Goal: Task Accomplishment & Management: Use online tool/utility

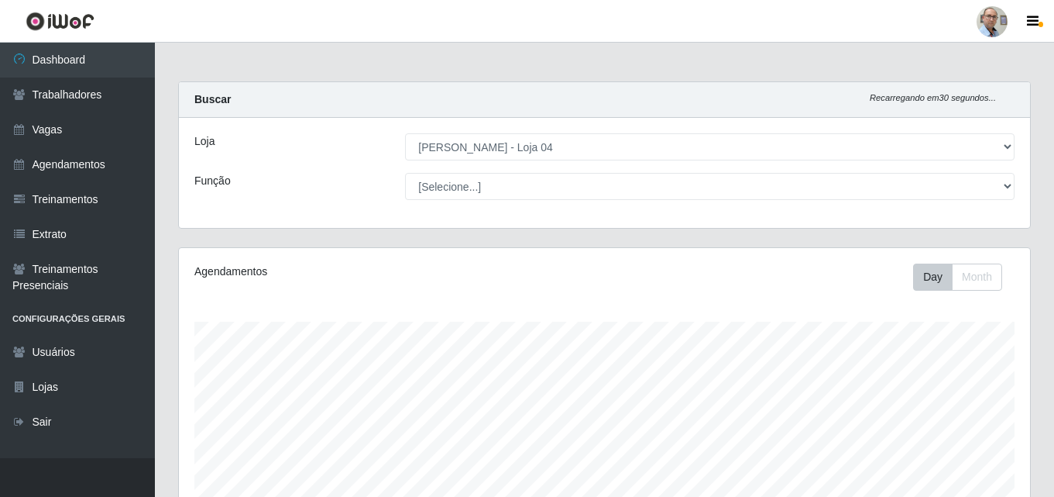
select select "251"
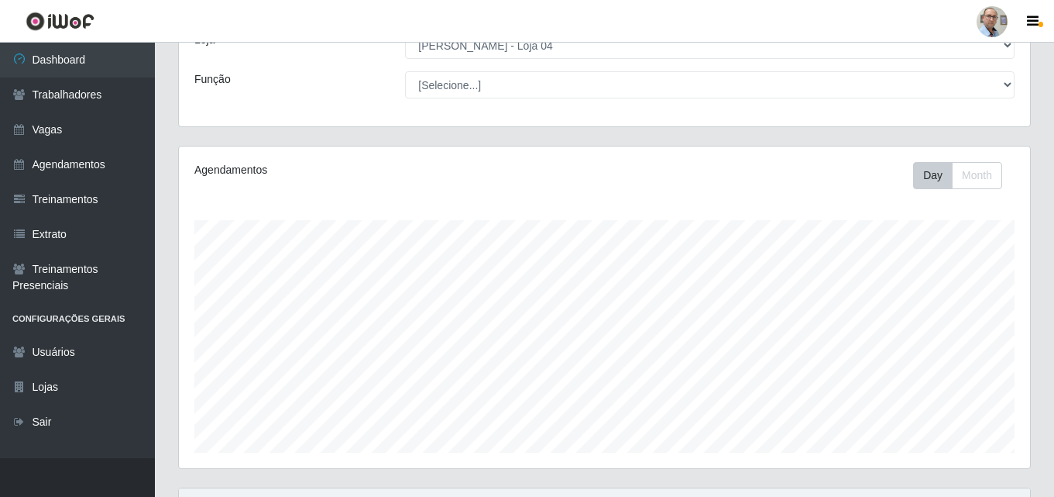
scroll to position [310, 0]
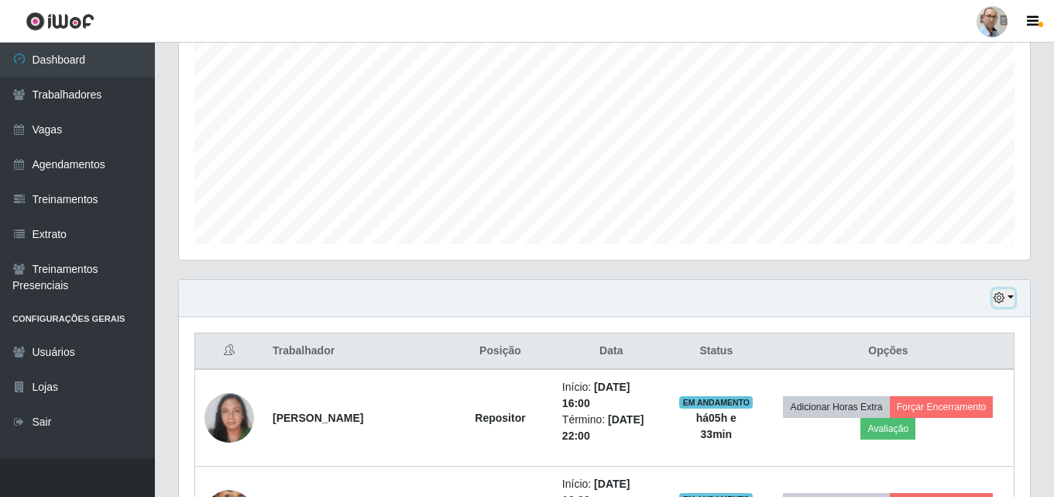
click at [1011, 296] on button "button" at bounding box center [1004, 298] width 22 height 18
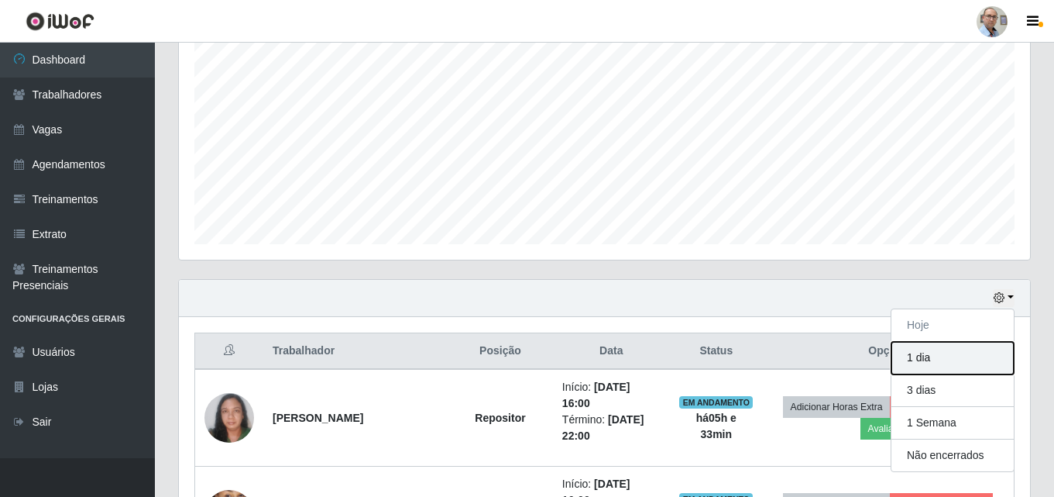
click at [930, 356] on button "1 dia" at bounding box center [953, 358] width 122 height 33
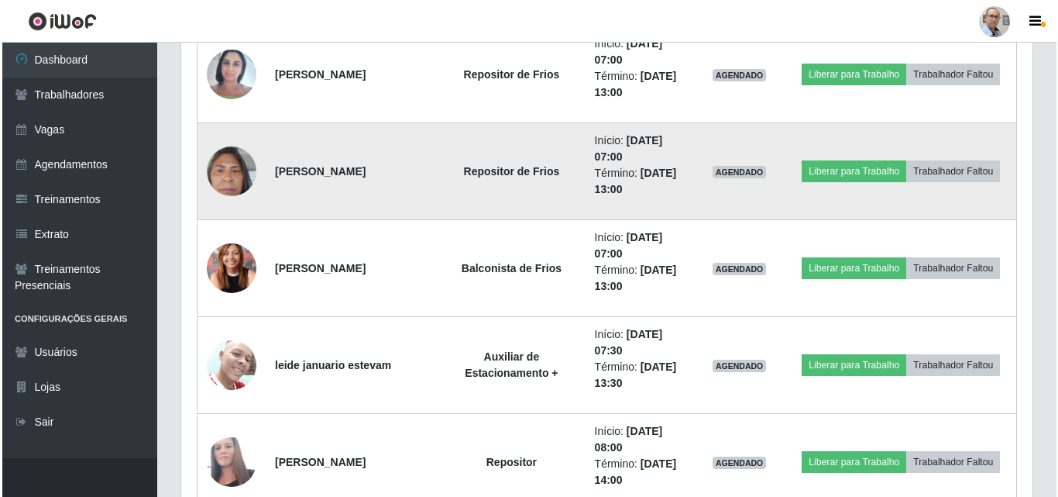
scroll to position [1704, 0]
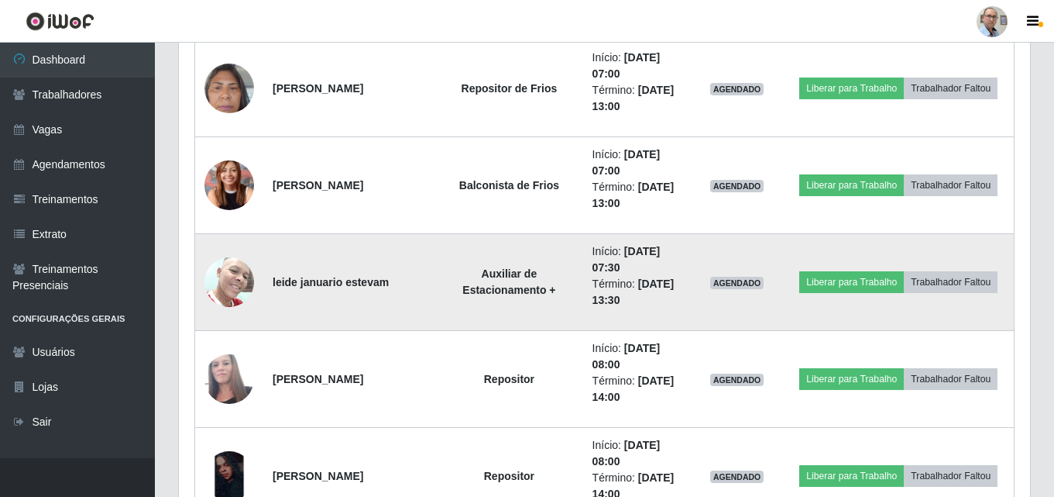
click at [229, 296] on img at bounding box center [230, 282] width 50 height 66
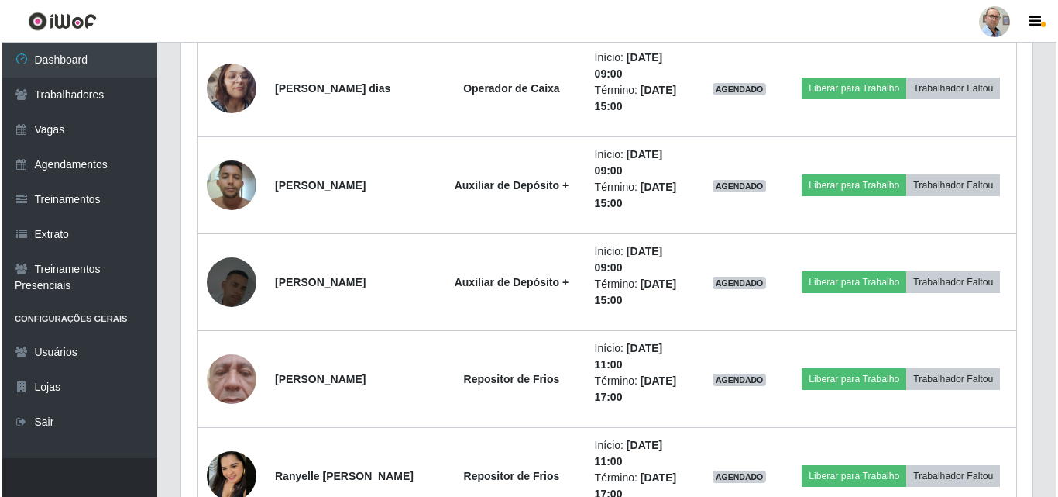
scroll to position [3331, 0]
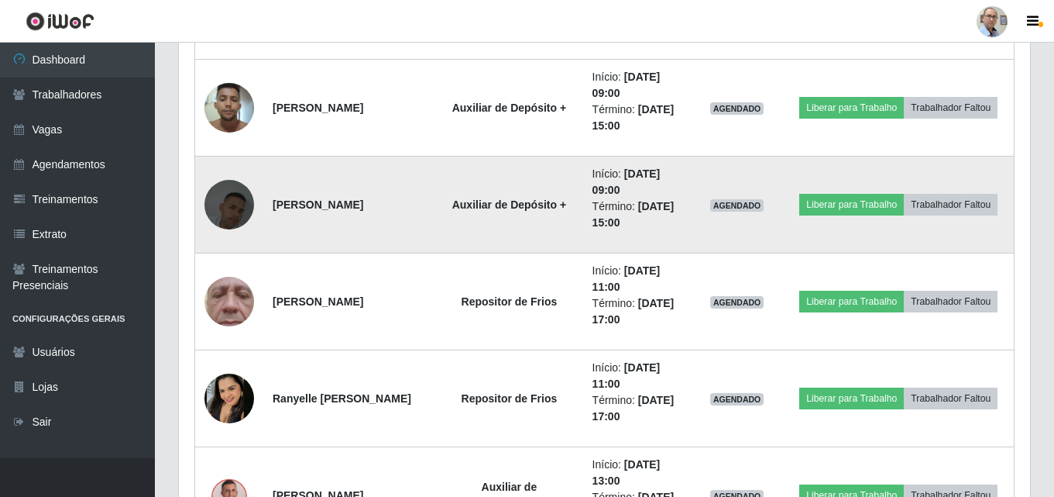
click at [231, 206] on img at bounding box center [230, 204] width 50 height 88
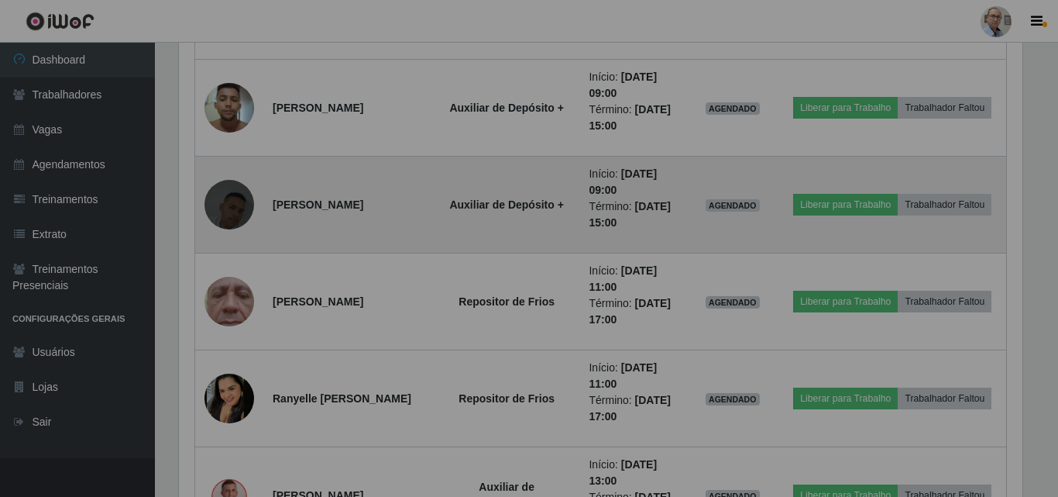
scroll to position [321, 851]
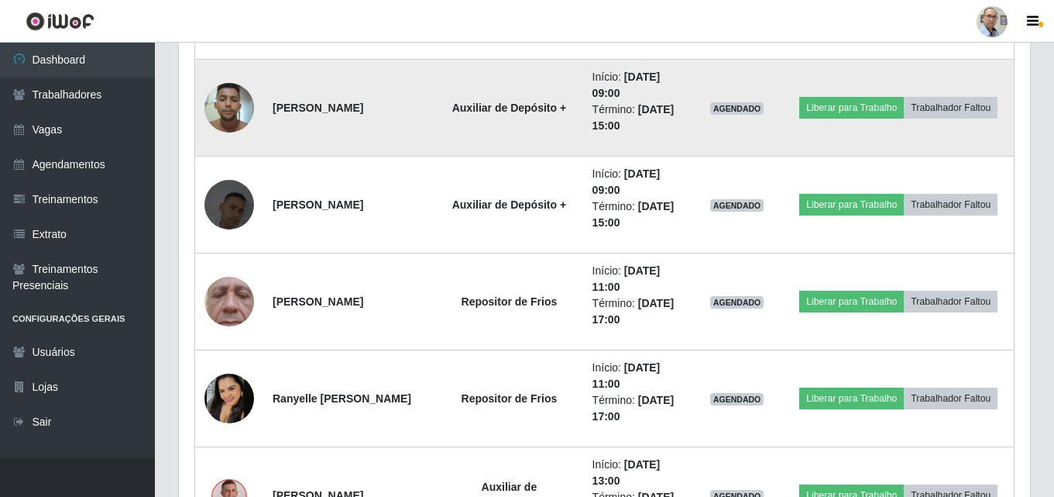
click at [223, 104] on img at bounding box center [230, 107] width 50 height 66
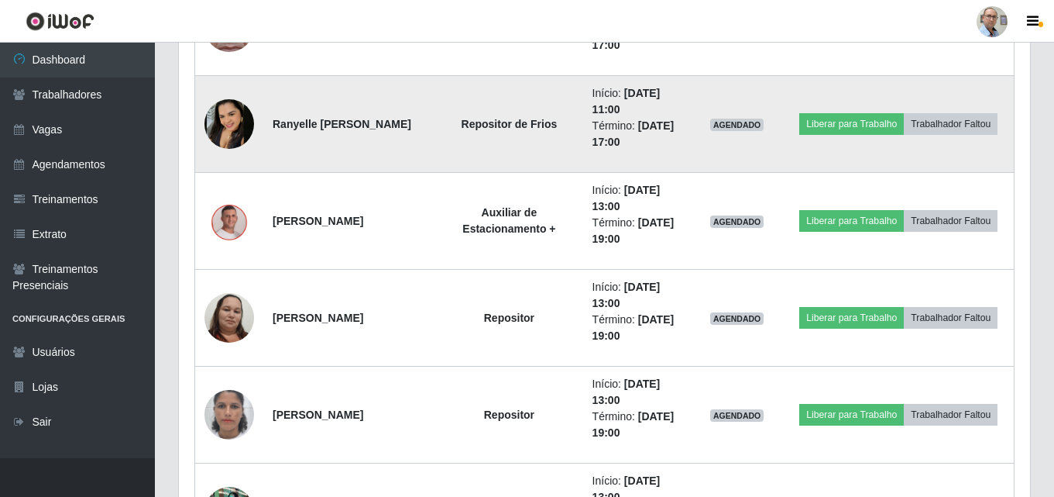
scroll to position [3641, 0]
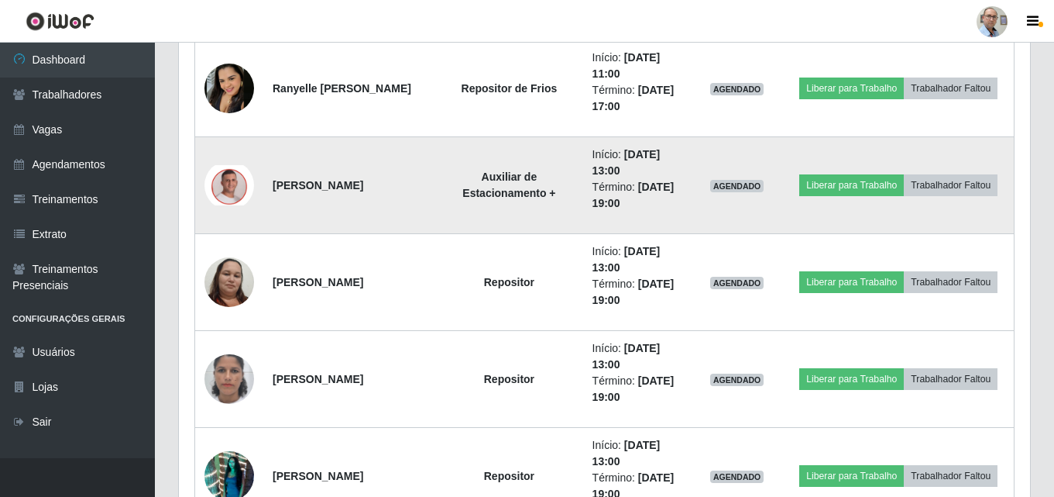
click at [231, 188] on img at bounding box center [230, 185] width 50 height 40
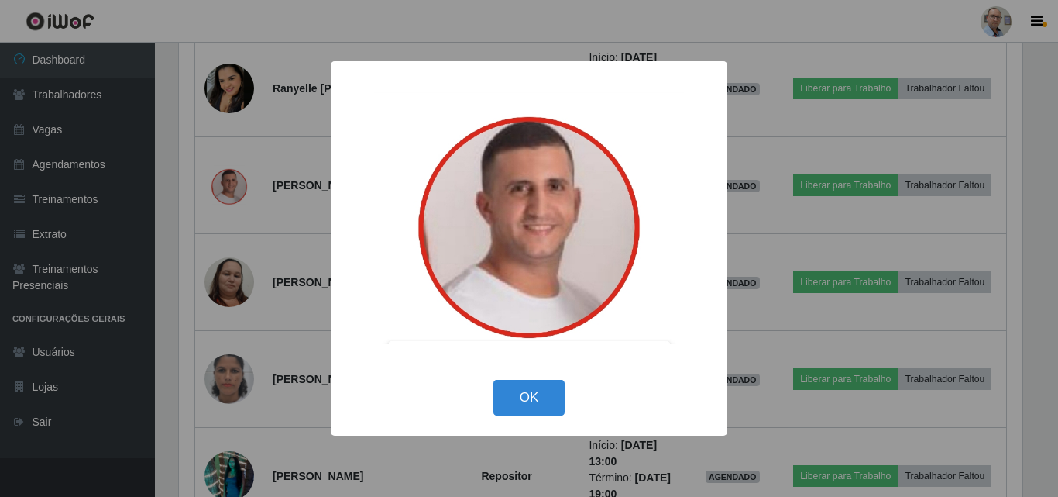
click at [190, 306] on div "× OK Cancel" at bounding box center [529, 248] width 1058 height 497
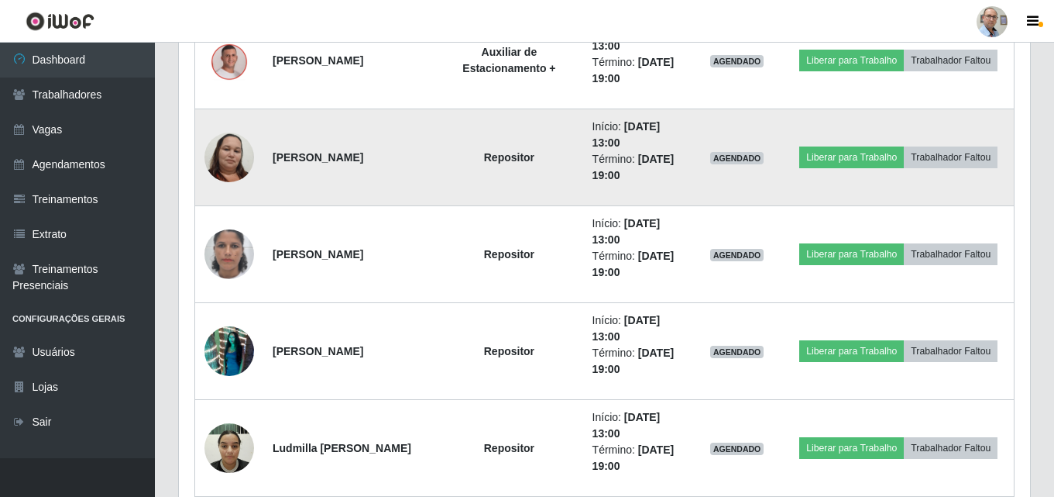
scroll to position [3796, 0]
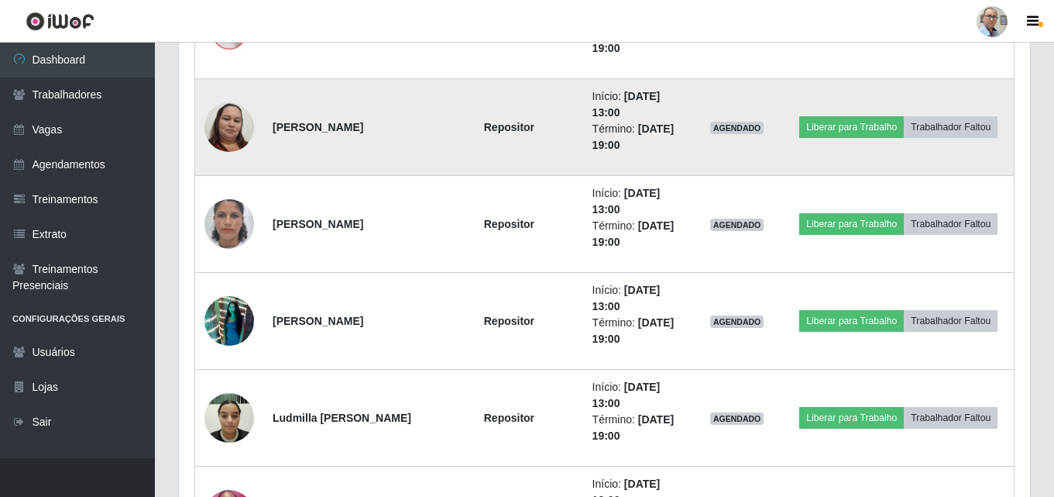
click at [228, 122] on img at bounding box center [230, 127] width 50 height 67
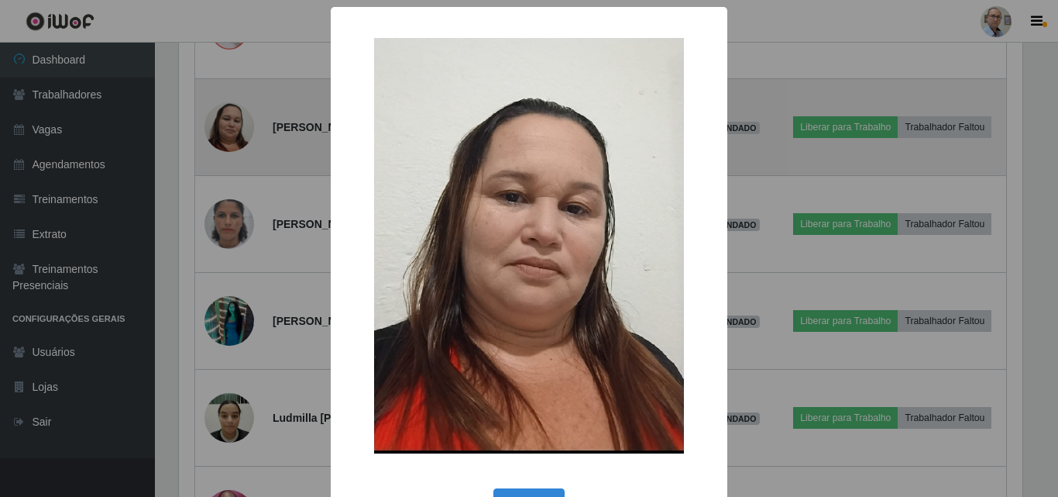
click at [227, 122] on div "× OK Cancel" at bounding box center [529, 248] width 1058 height 497
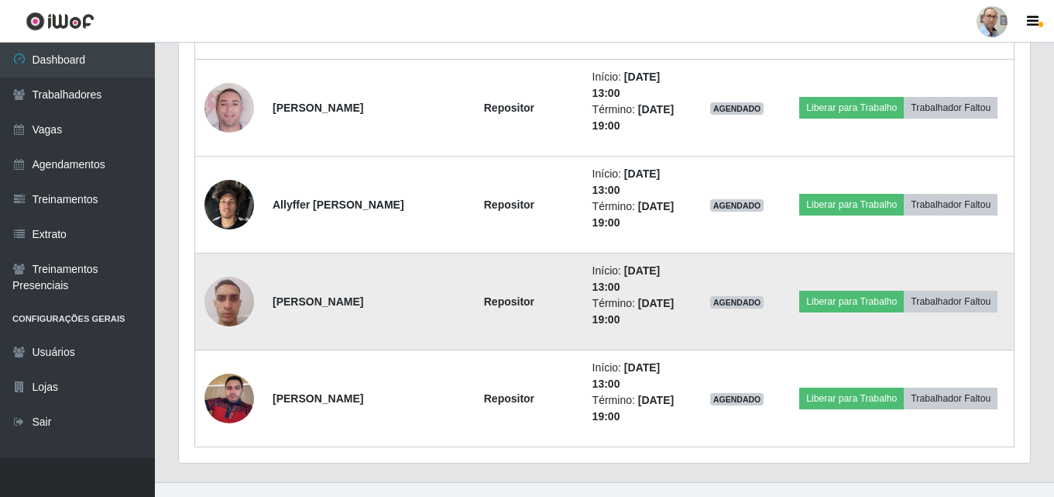
click at [228, 300] on img at bounding box center [230, 301] width 50 height 66
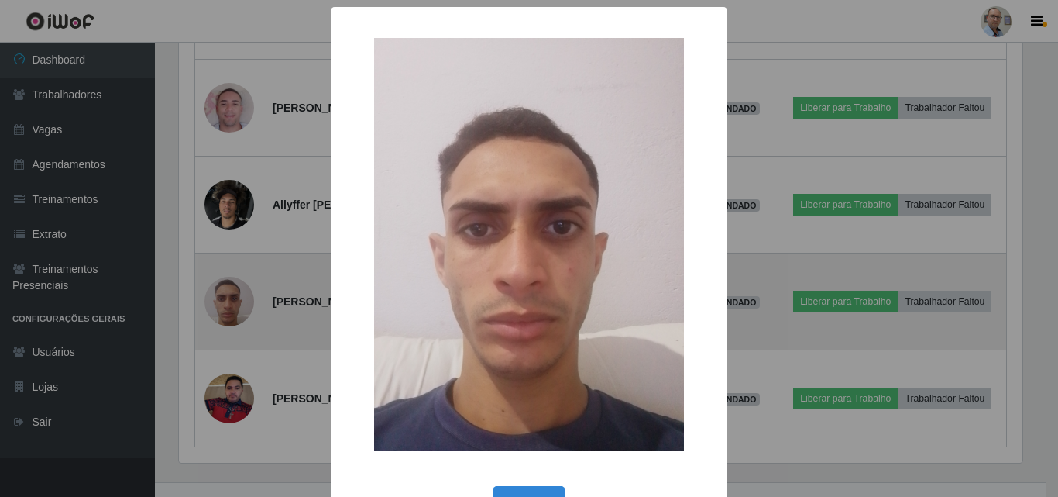
click at [228, 300] on div "× OK Cancel" at bounding box center [529, 248] width 1058 height 497
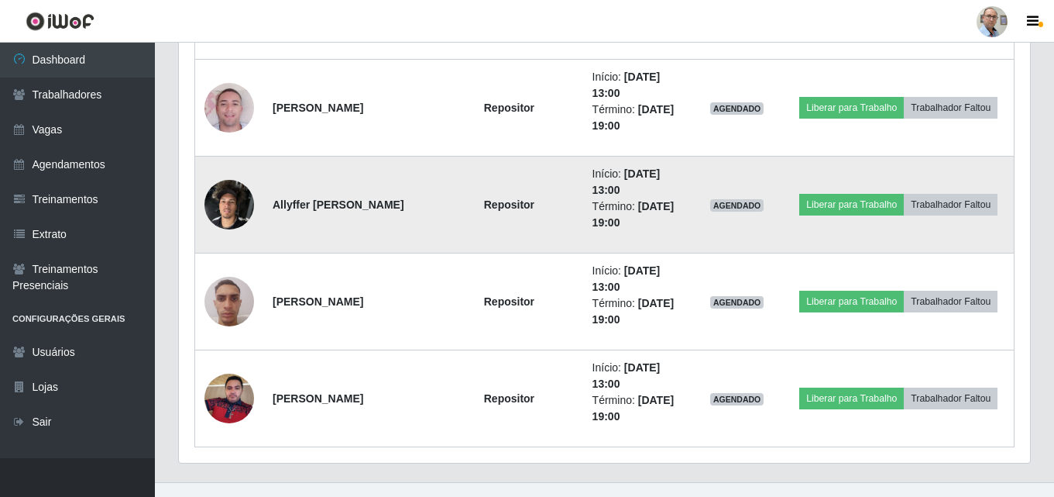
click at [226, 203] on img at bounding box center [230, 204] width 50 height 66
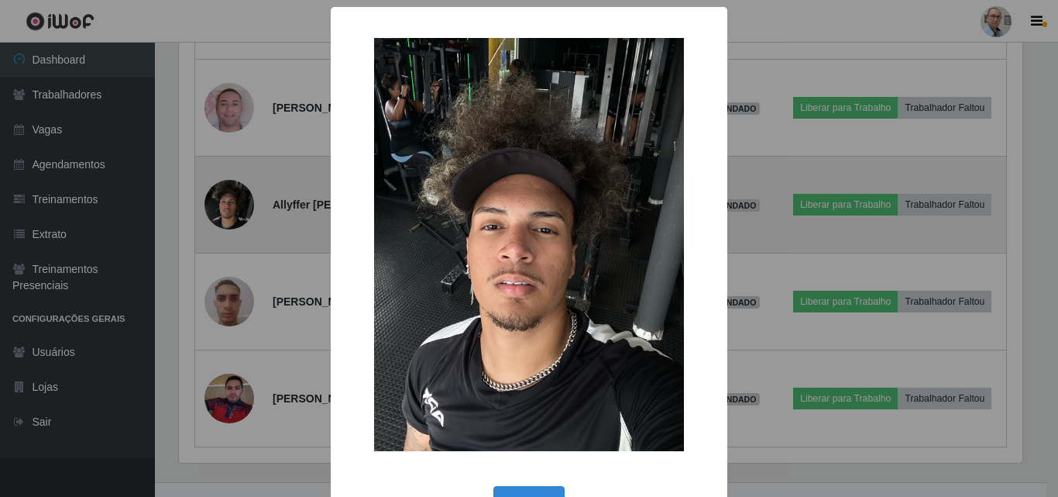
click at [226, 203] on div "× OK Cancel" at bounding box center [529, 248] width 1058 height 497
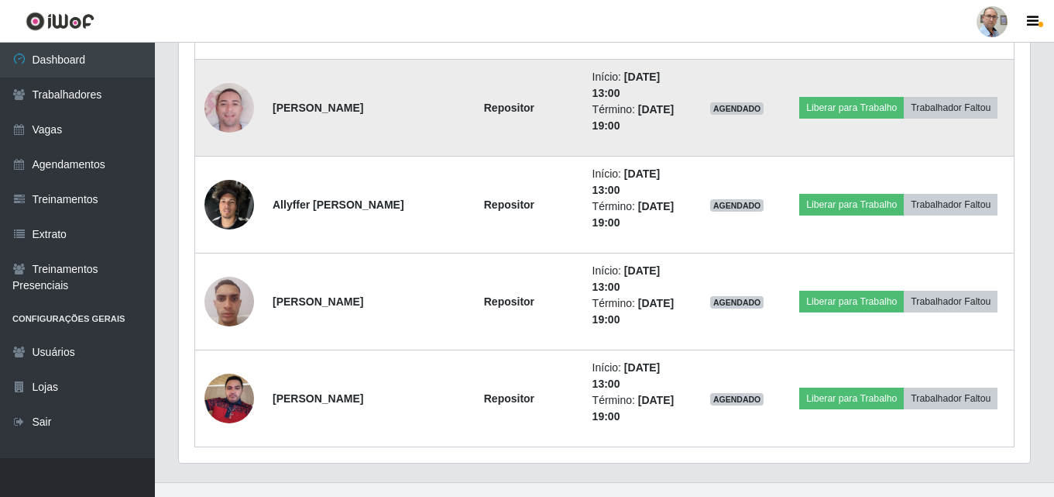
click at [225, 106] on img at bounding box center [230, 108] width 50 height 88
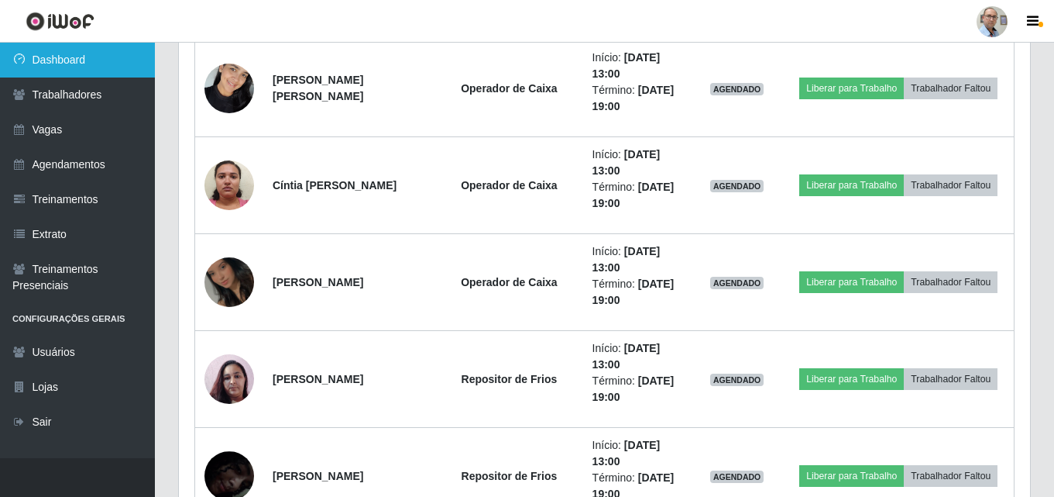
click at [47, 55] on link "Dashboard" at bounding box center [77, 60] width 155 height 35
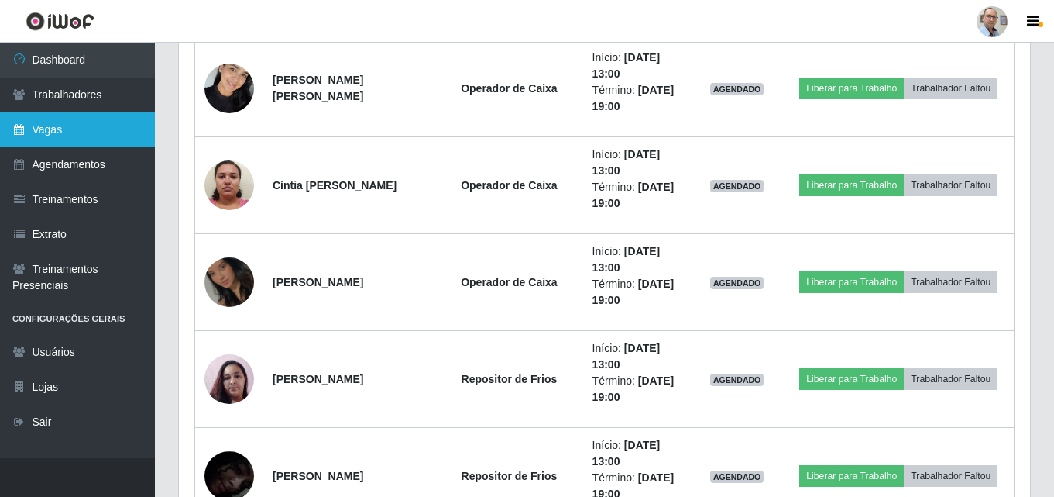
click at [65, 114] on link "Vagas" at bounding box center [77, 129] width 155 height 35
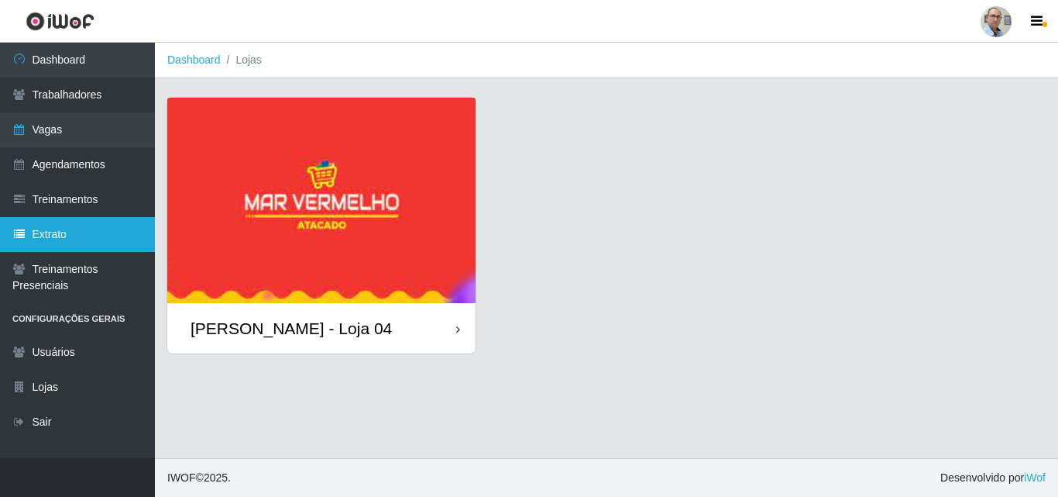
click at [49, 225] on link "Extrato" at bounding box center [77, 234] width 155 height 35
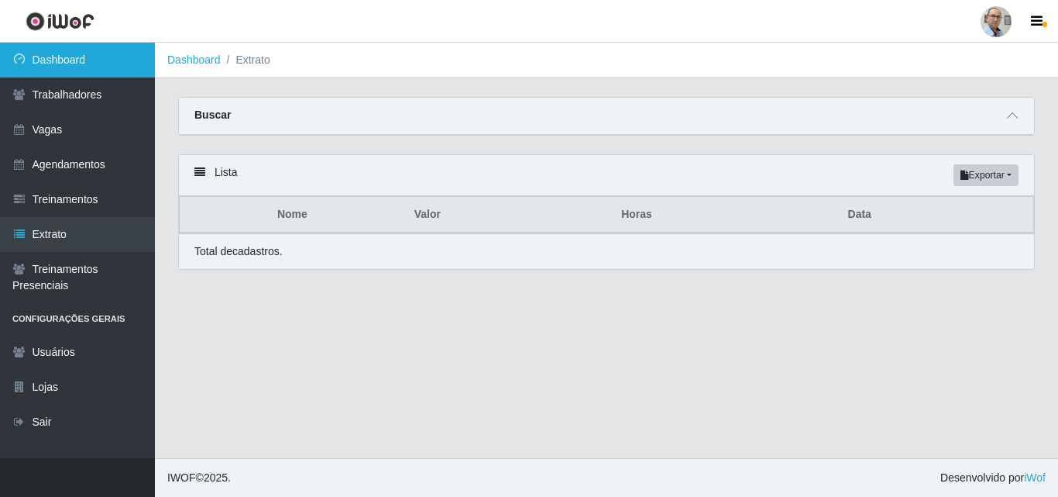
click at [66, 67] on link "Dashboard" at bounding box center [77, 60] width 155 height 35
